Goal: Task Accomplishment & Management: Complete application form

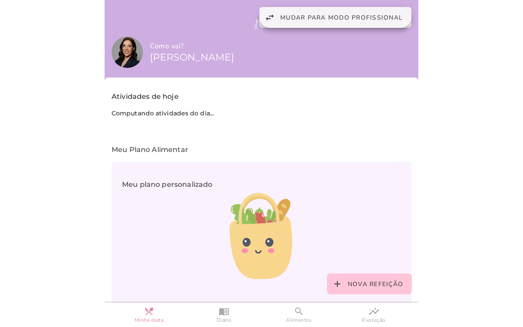
click at [310, 20] on span "Mudar para modo profissional" at bounding box center [341, 18] width 122 height 8
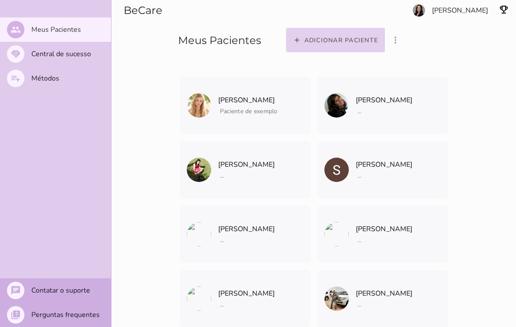
click at [0, 0] on slot "Adicionar paciente" at bounding box center [0, 0] width 0 height 0
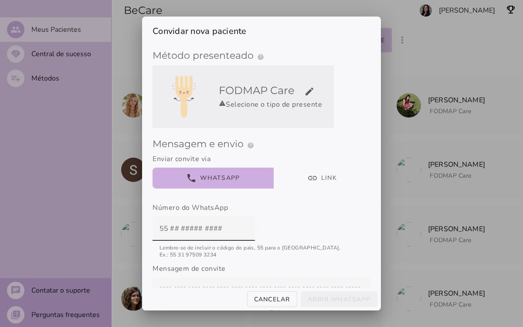
click at [245, 105] on div "warning Selecione o tipo de presente" at bounding box center [274, 104] width 111 height 10
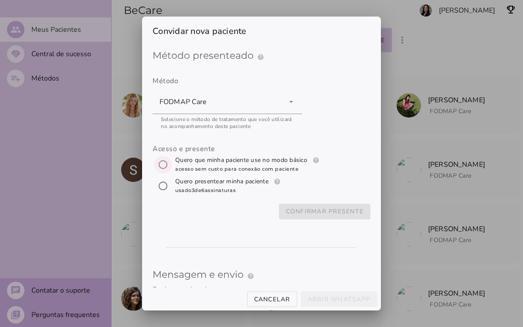
click at [156, 165] on input "[object Object]" at bounding box center [162, 164] width 21 height 21
radio input "****"
type mwc-radio "trial-extension"
click at [0, 0] on slot "Confirmar presente" at bounding box center [0, 0] width 0 height 0
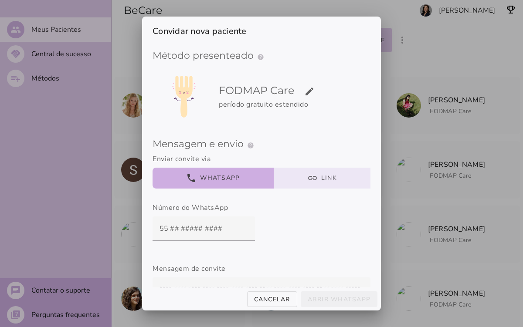
click at [307, 181] on button "link Link" at bounding box center [322, 178] width 97 height 21
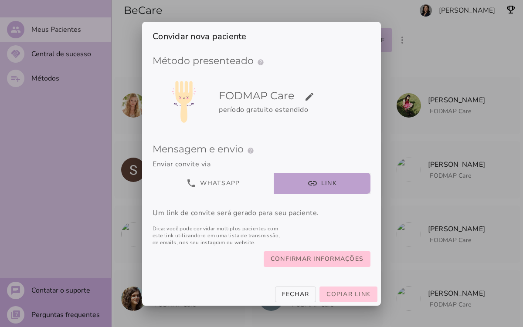
click at [343, 296] on span "Copiar link" at bounding box center [348, 294] width 44 height 8
